Goal: Find specific page/section: Find specific page/section

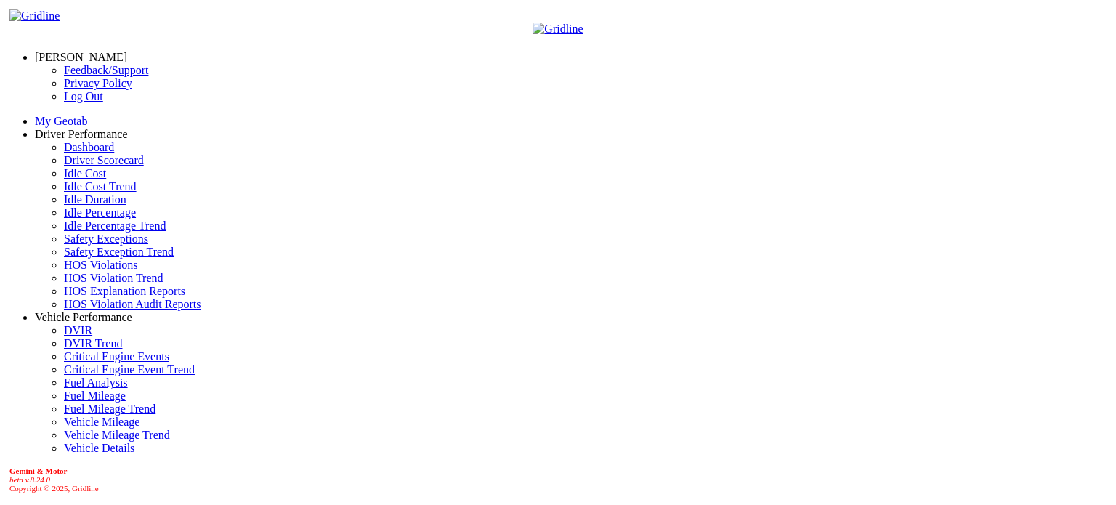
click at [96, 219] on link "Idle Percentage" at bounding box center [100, 212] width 72 height 12
click at [82, 219] on link "Idle Percentage" at bounding box center [100, 212] width 72 height 12
click at [73, 219] on link "Idle Percentage" at bounding box center [100, 212] width 72 height 12
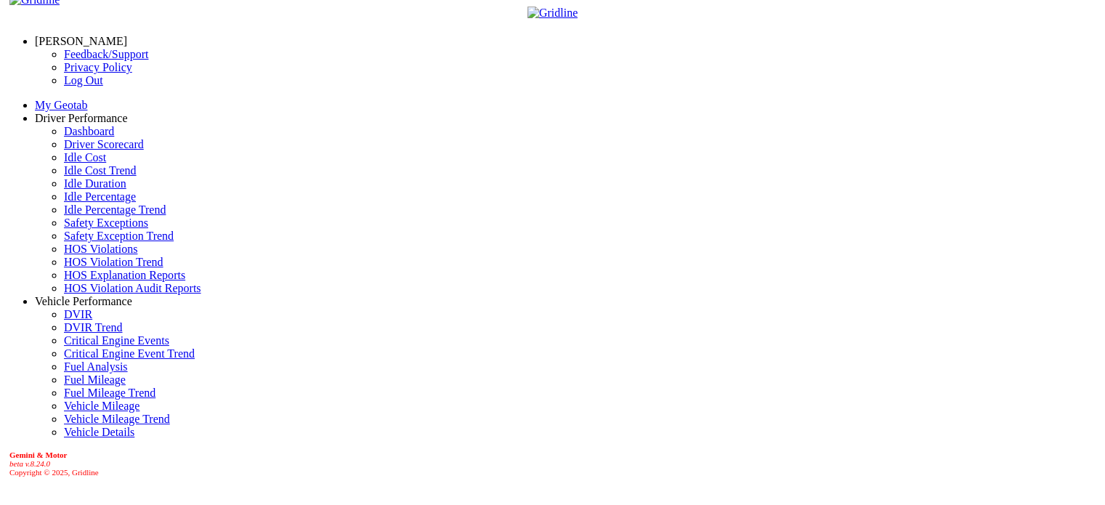
scroll to position [25, 0]
